Goal: Information Seeking & Learning: Check status

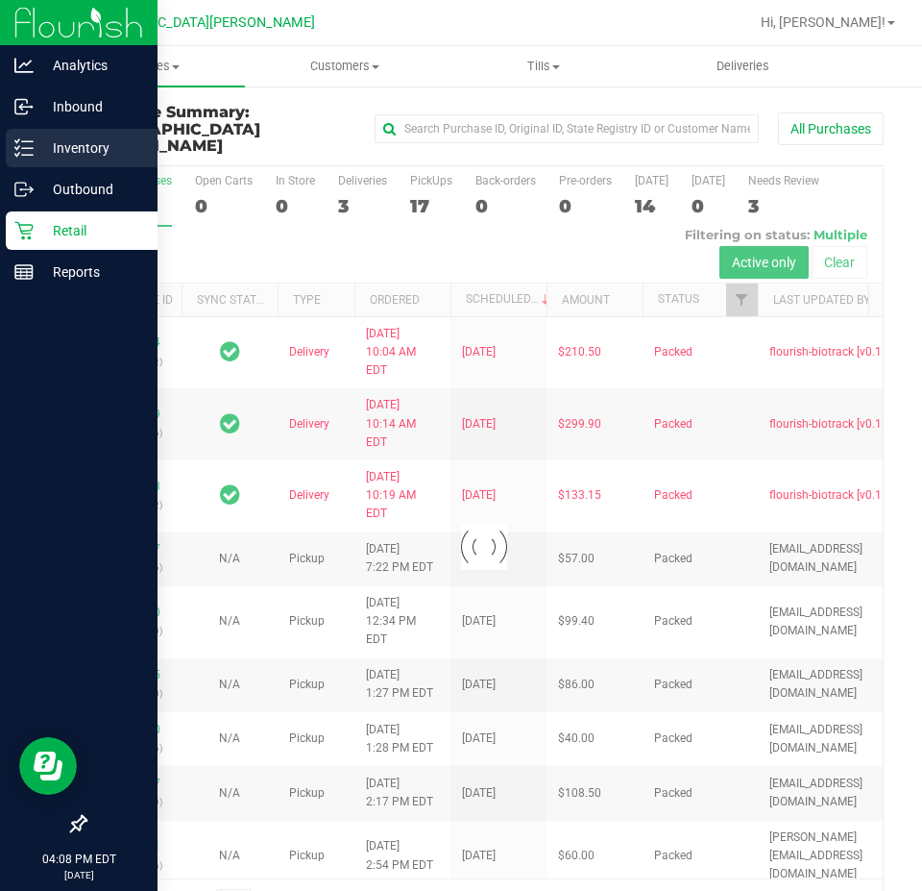
click at [36, 155] on p "Inventory" at bounding box center [91, 147] width 115 height 23
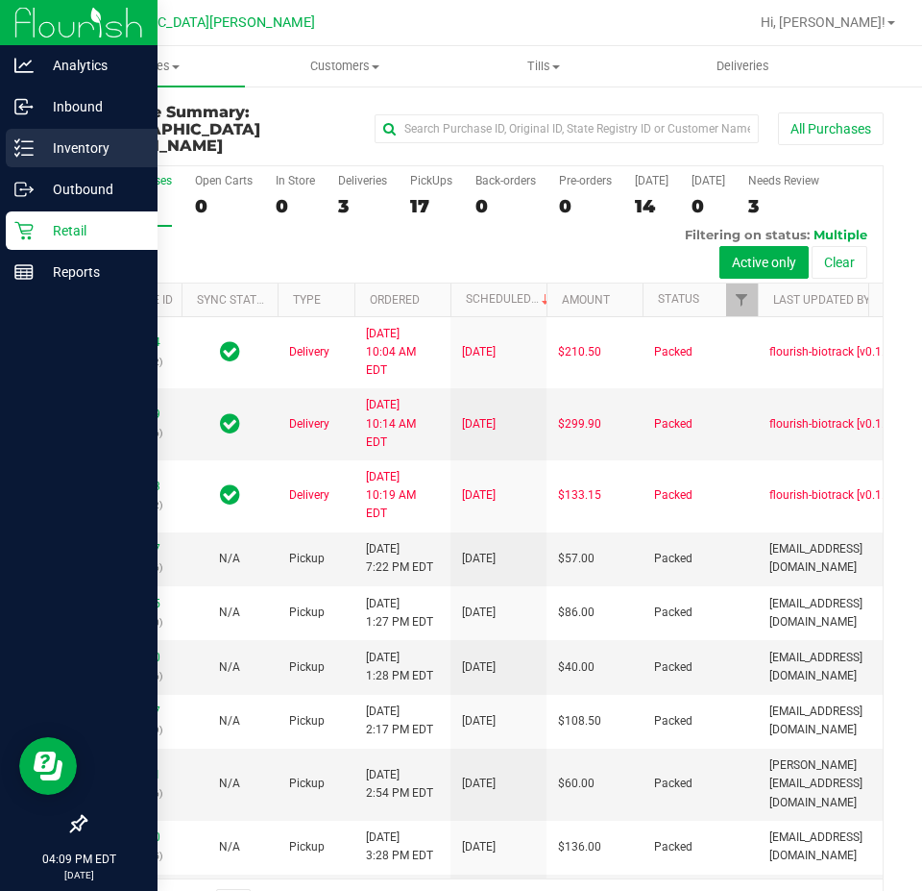
click at [35, 147] on p "Inventory" at bounding box center [91, 147] width 115 height 23
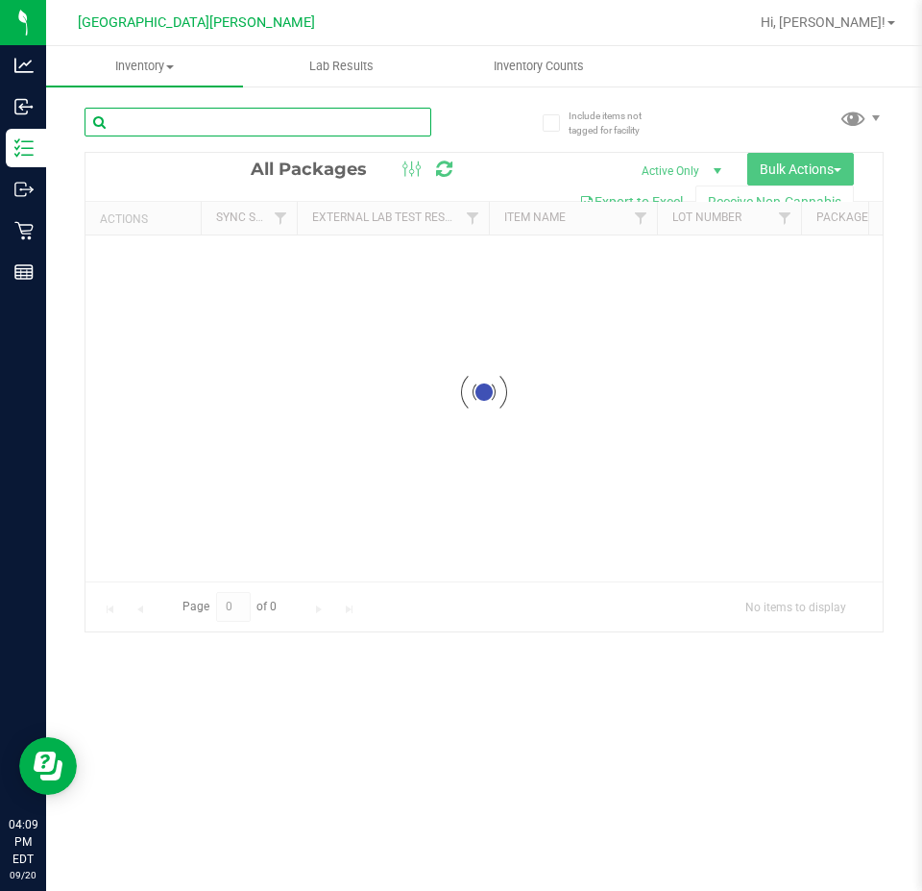
click at [144, 121] on div "Inventory All packages All inventory Waste log Create inventory Lab Results Inv…" at bounding box center [484, 468] width 876 height 845
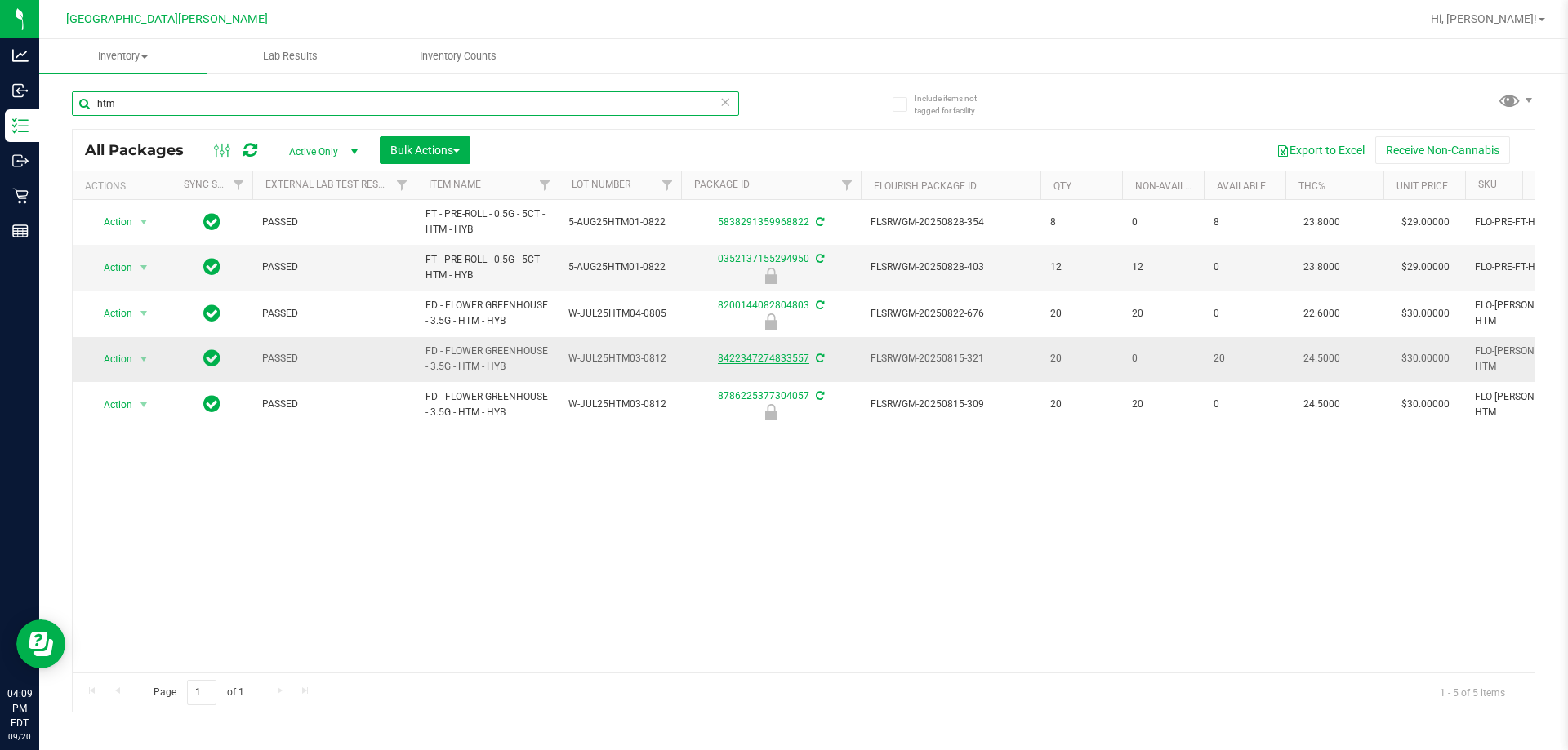
type input "htm"
click at [781, 354] on link "8422347274833557" at bounding box center [764, 358] width 92 height 11
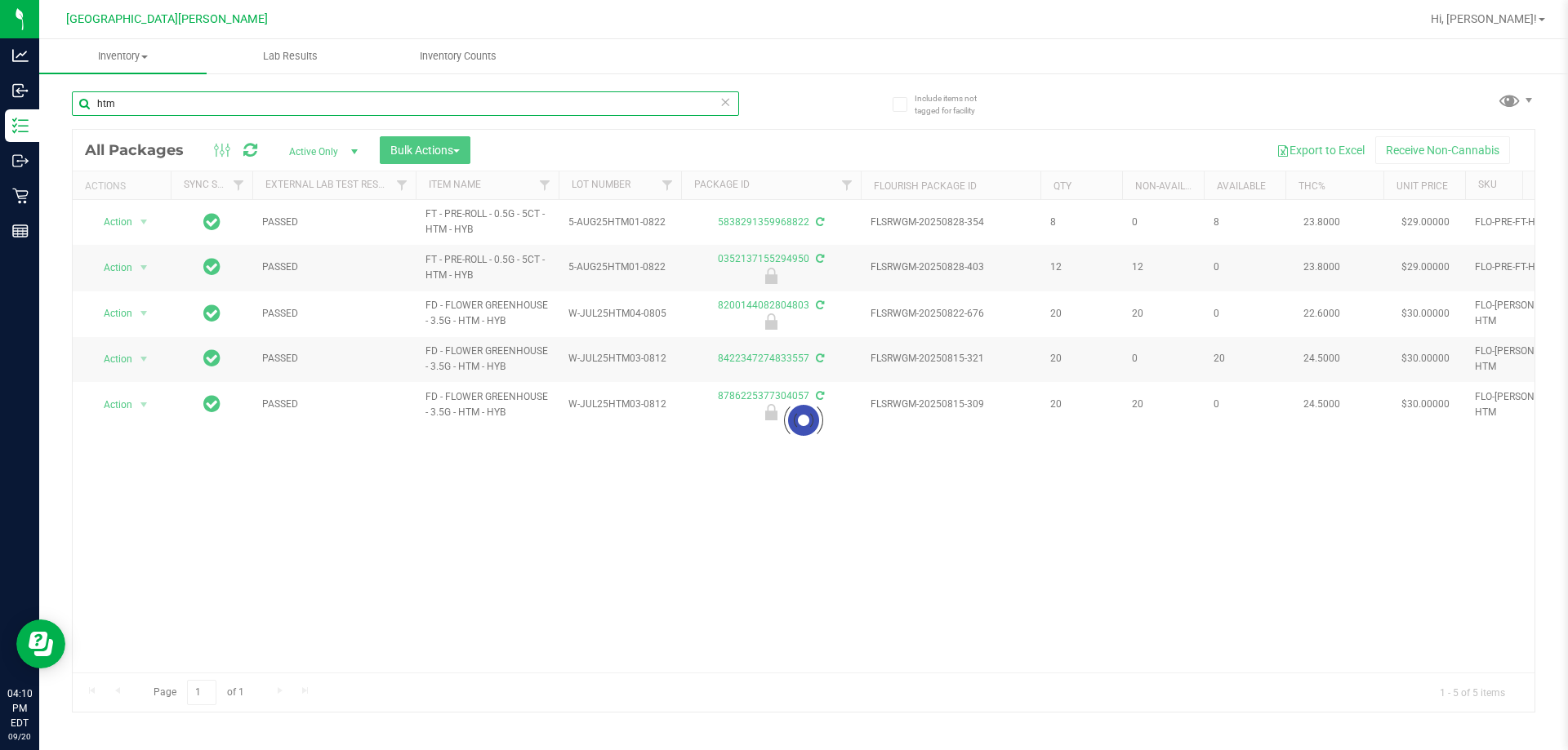
click at [200, 100] on input "htm" at bounding box center [405, 104] width 667 height 25
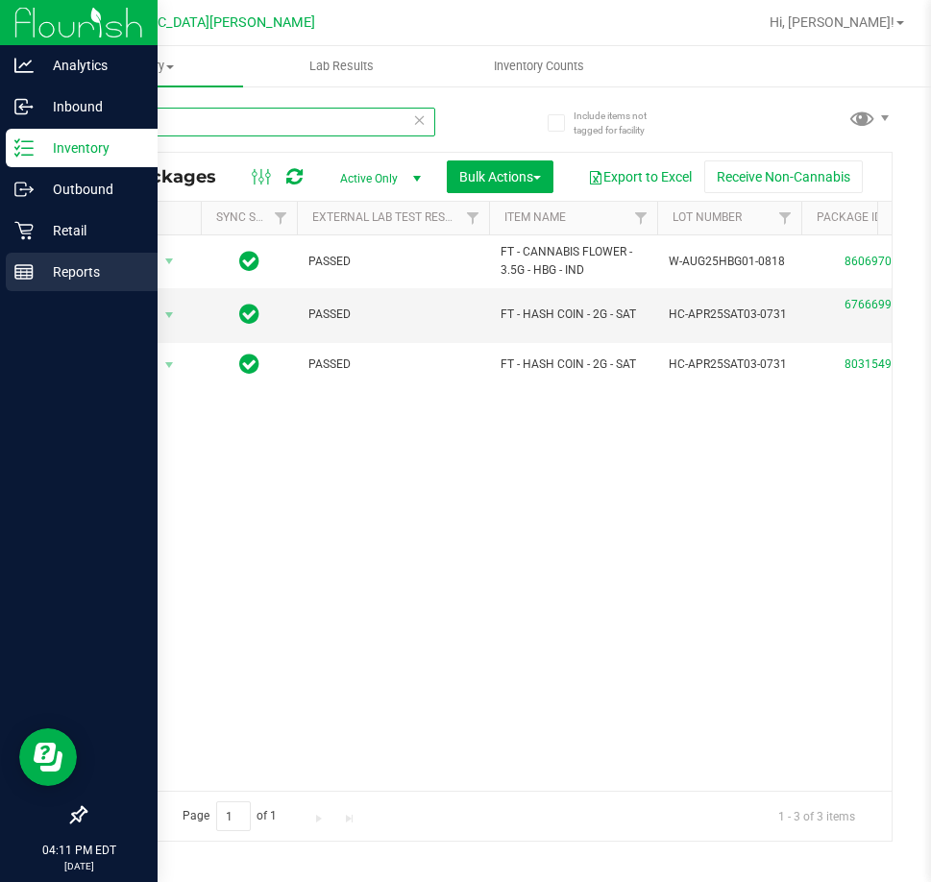
type input "hash"
